Goal: Task Accomplishment & Management: Use online tool/utility

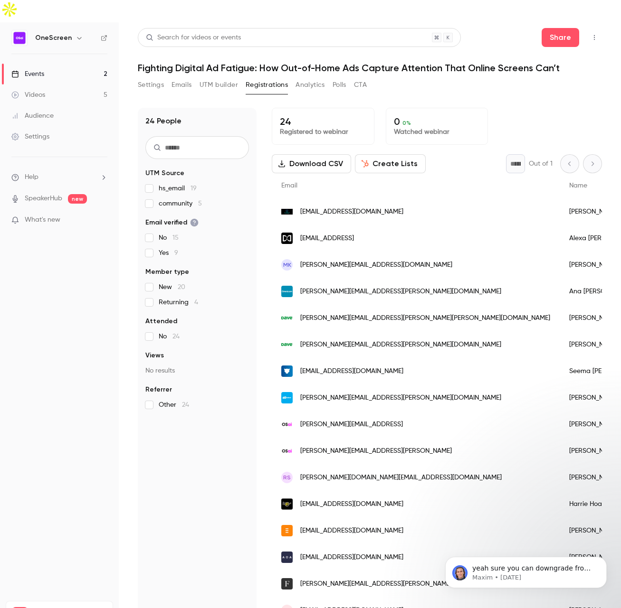
click at [378, 154] on button "Create Lists" at bounding box center [390, 163] width 71 height 19
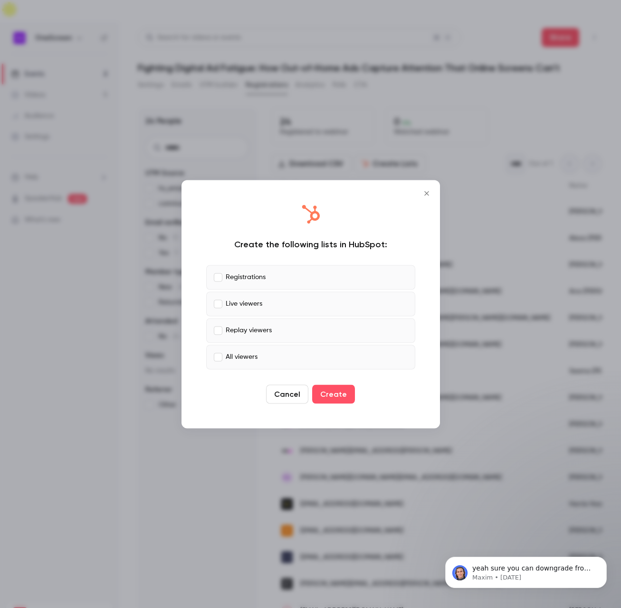
click at [340, 399] on button "Create" at bounding box center [333, 394] width 43 height 19
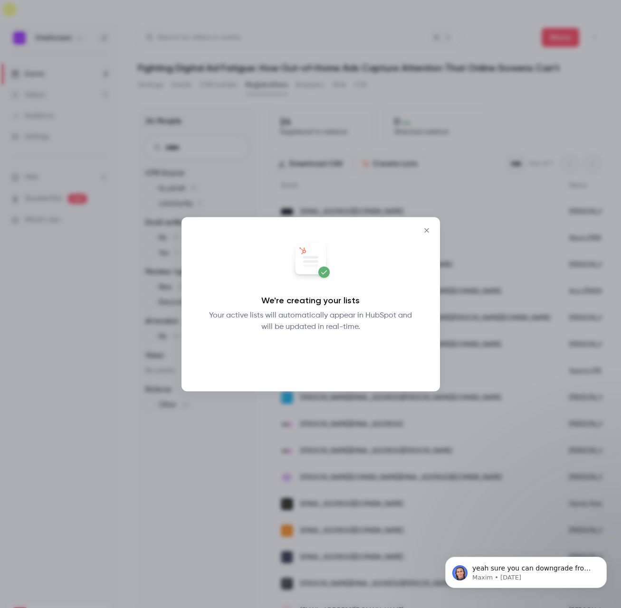
click at [310, 357] on button "Okay" at bounding box center [310, 357] width 35 height 19
